Goal: Check status: Check status

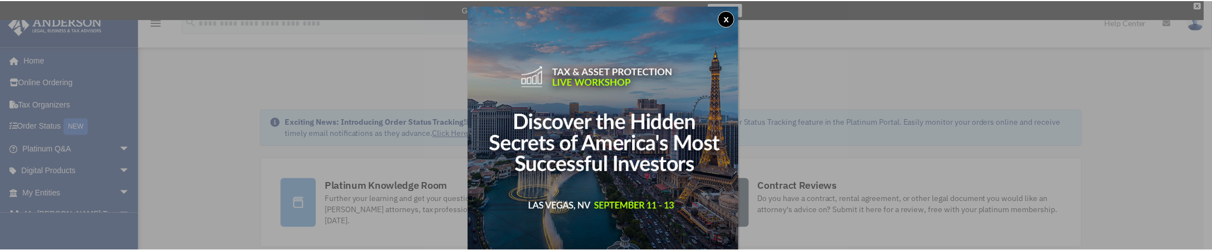
scroll to position [6, 0]
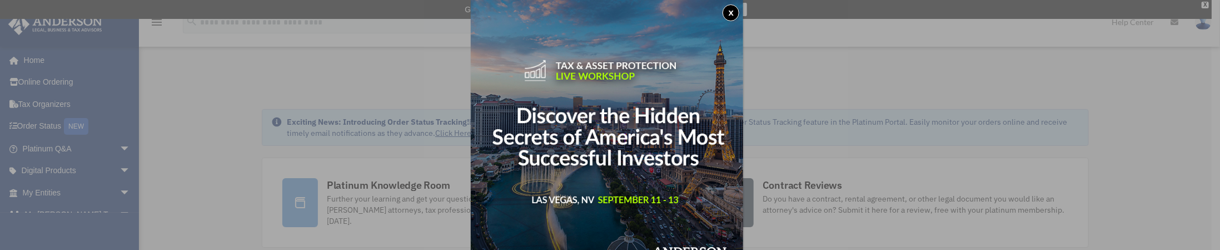
click at [737, 12] on button "x" at bounding box center [731, 12] width 17 height 17
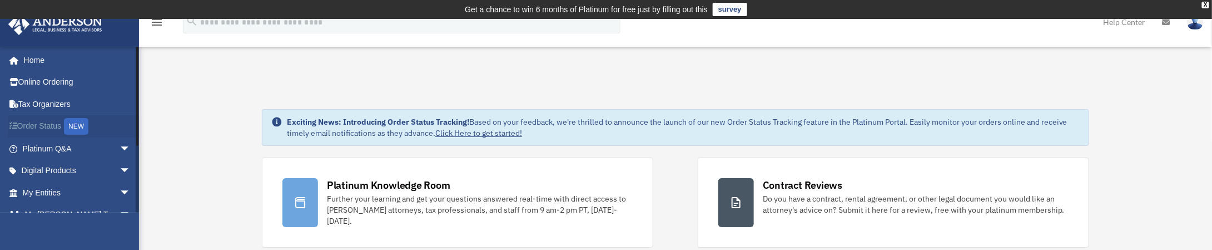
click at [38, 126] on link "Order Status NEW" at bounding box center [78, 126] width 140 height 23
click at [57, 84] on link "Online Ordering" at bounding box center [78, 82] width 140 height 22
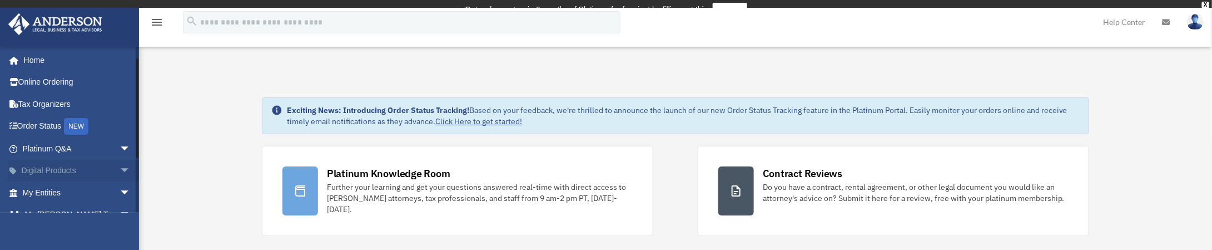
scroll to position [103, 0]
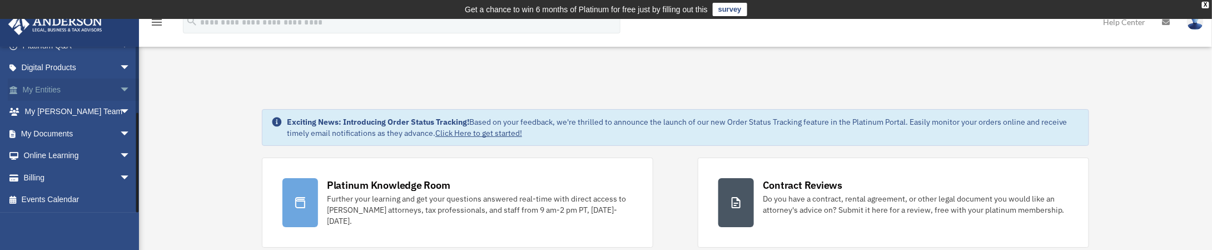
click at [120, 84] on span "arrow_drop_down" at bounding box center [131, 89] width 22 height 23
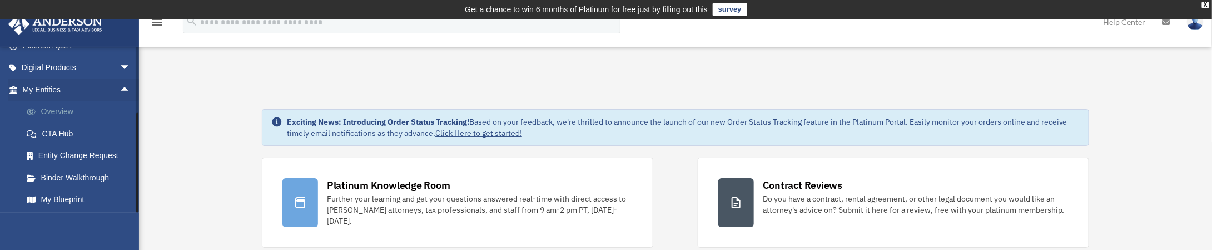
click at [52, 111] on link "Overview" at bounding box center [82, 112] width 132 height 22
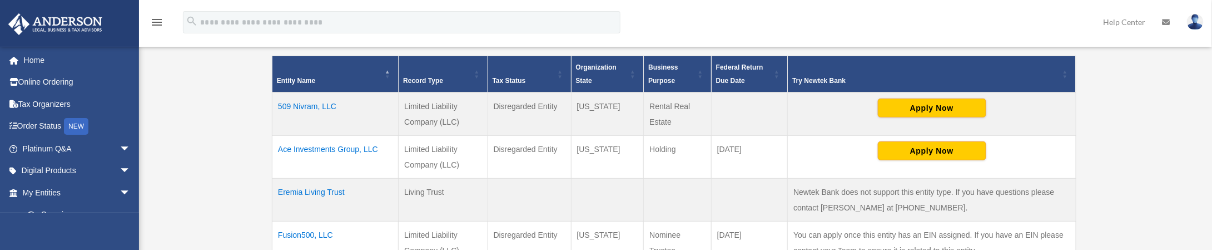
scroll to position [260, 0]
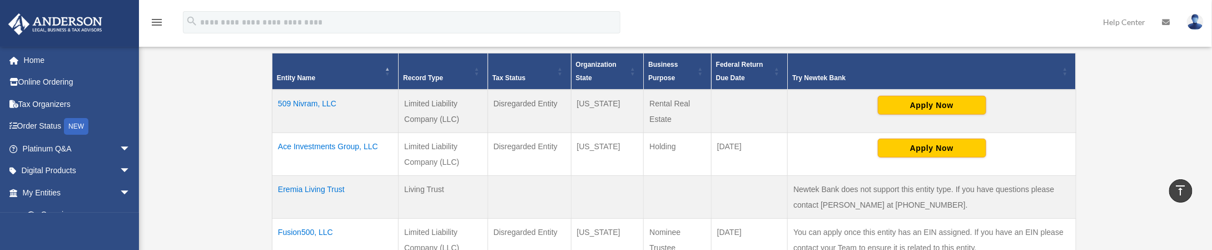
click at [305, 100] on td "509 Nivram, LLC" at bounding box center [335, 111] width 126 height 43
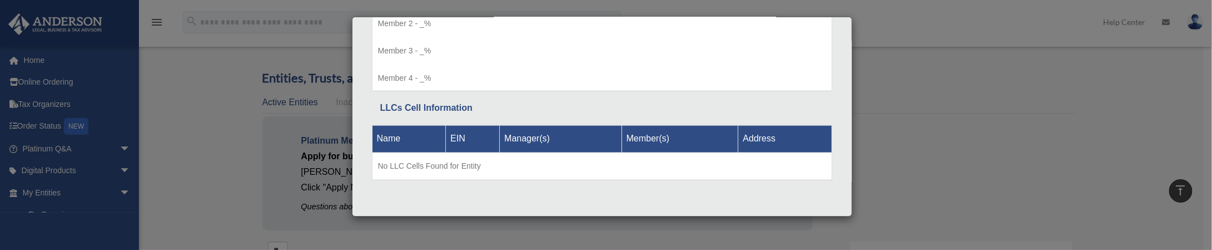
scroll to position [0, 0]
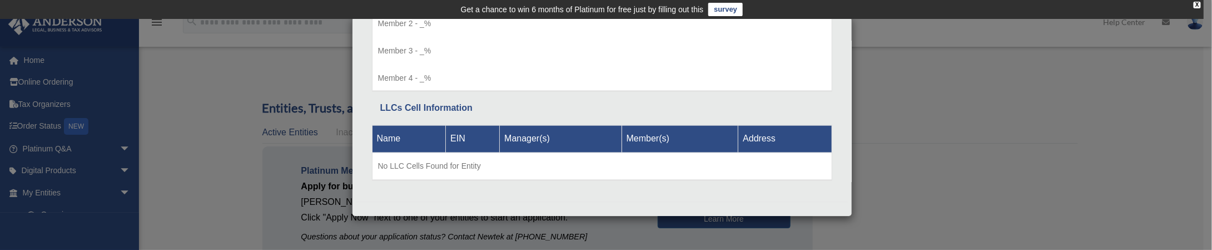
click at [215, 104] on div "Details × Articles Sent Organizational Date" at bounding box center [606, 125] width 1212 height 250
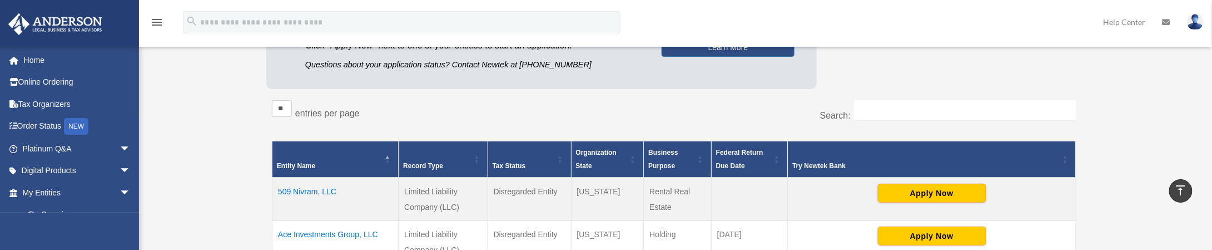
scroll to position [170, 0]
